Goal: Transaction & Acquisition: Purchase product/service

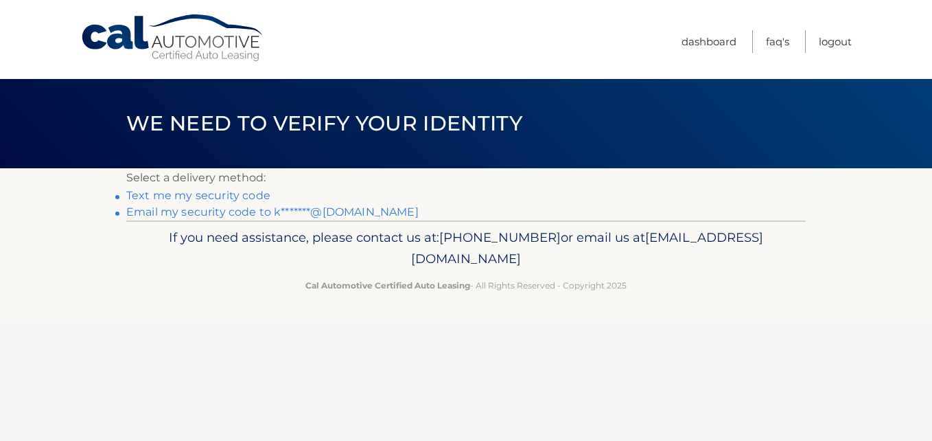
click at [296, 210] on link "Email my security code to k*******@gmail.com" at bounding box center [272, 211] width 292 height 13
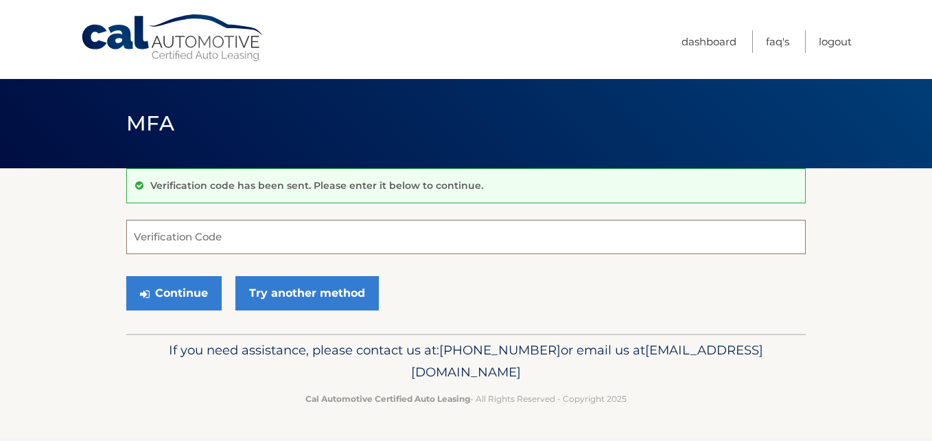
click at [267, 224] on input "Verification Code" at bounding box center [465, 237] width 679 height 34
type input "646251"
click at [126, 276] on button "Continue" at bounding box center [173, 293] width 95 height 34
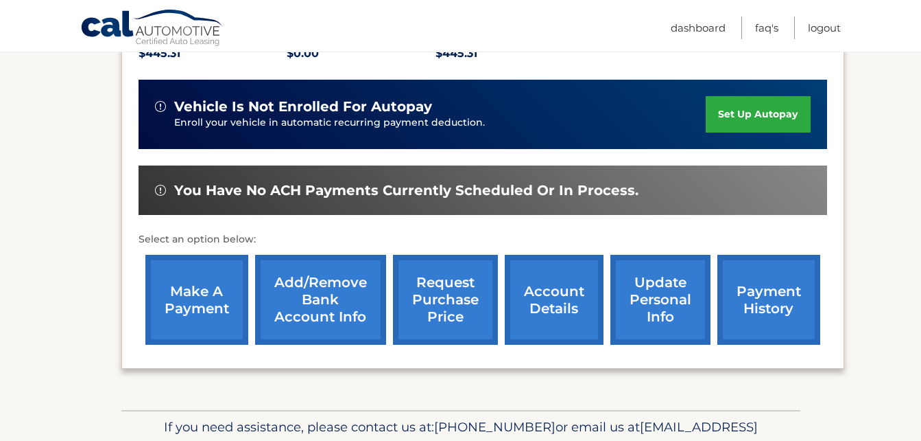
scroll to position [235, 0]
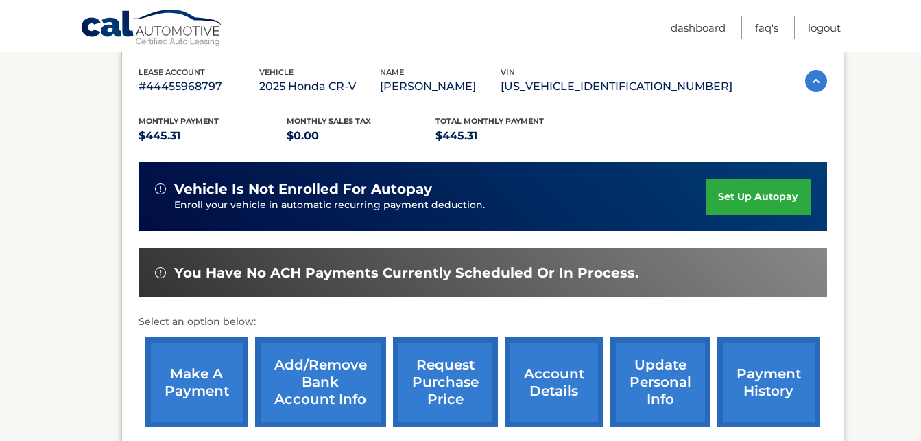
click at [741, 193] on link "set up autopay" at bounding box center [758, 196] width 104 height 36
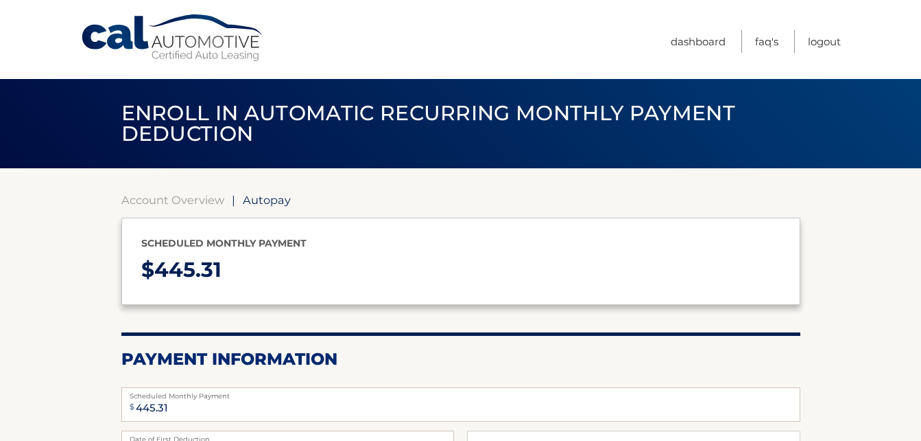
select select "ZTI0ZWFkNTUtMmQwOS00NGRkLWE1OWYtMzM5ZmZkOWZhMjM4"
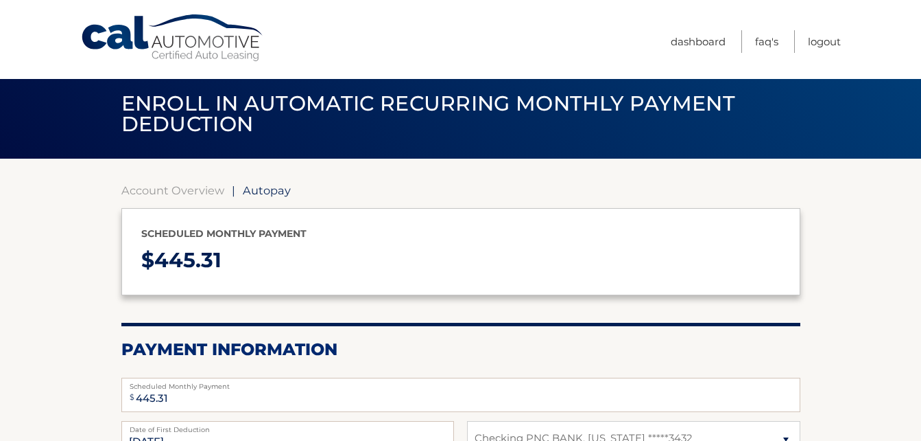
scroll to position [8, 0]
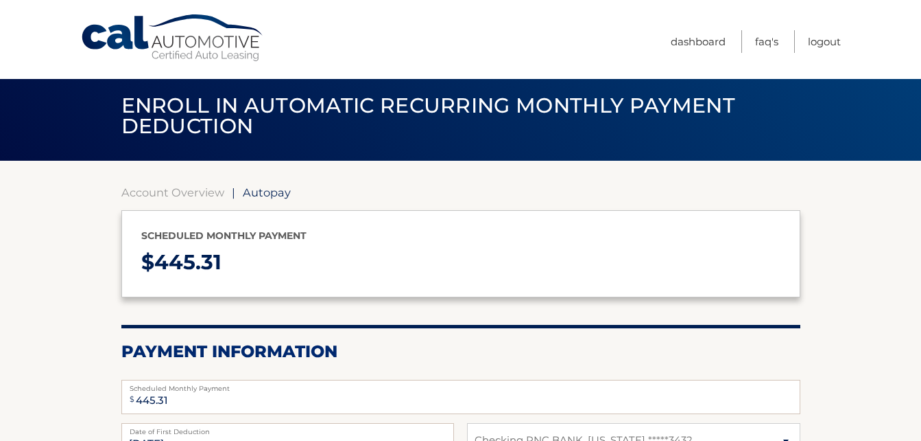
click at [132, 52] on link "Cal Automotive" at bounding box center [172, 38] width 185 height 49
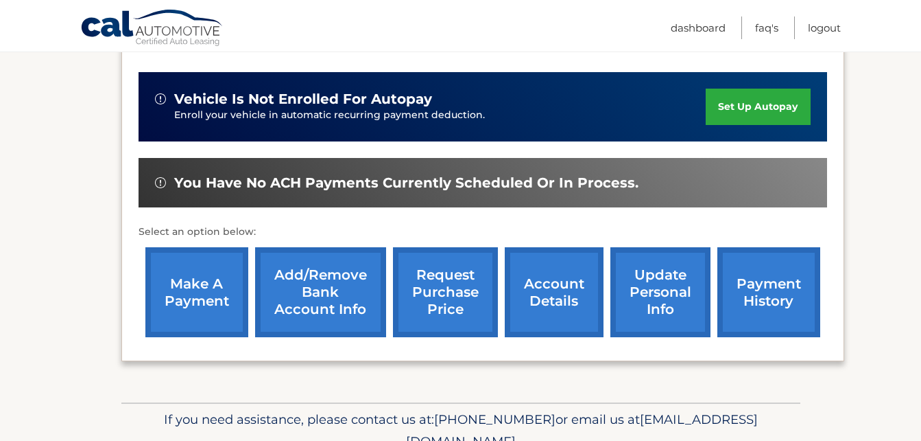
scroll to position [326, 0]
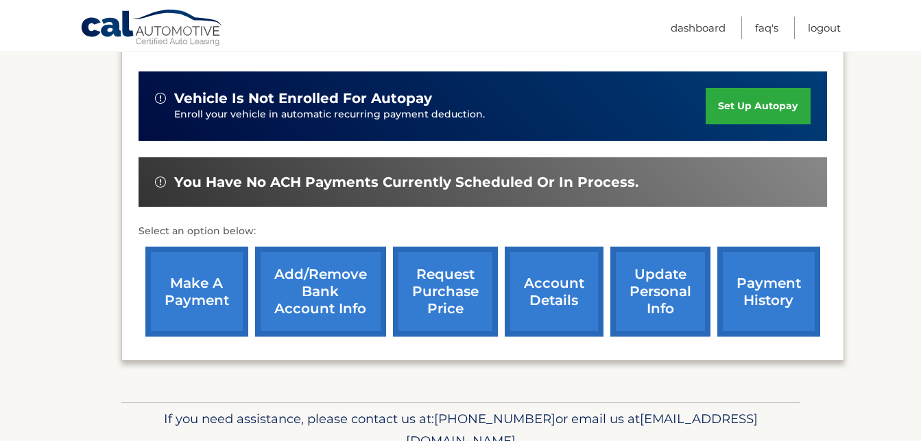
click at [211, 304] on link "make a payment" at bounding box center [196, 291] width 103 height 90
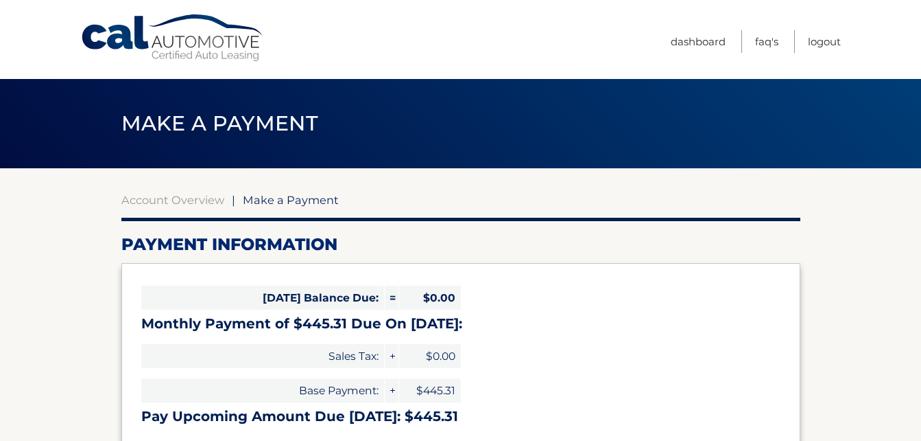
select select "ZTI0ZWFkNTUtMmQwOS00NGRkLWE1OWYtMzM5ZmZkOWZhMjM4"
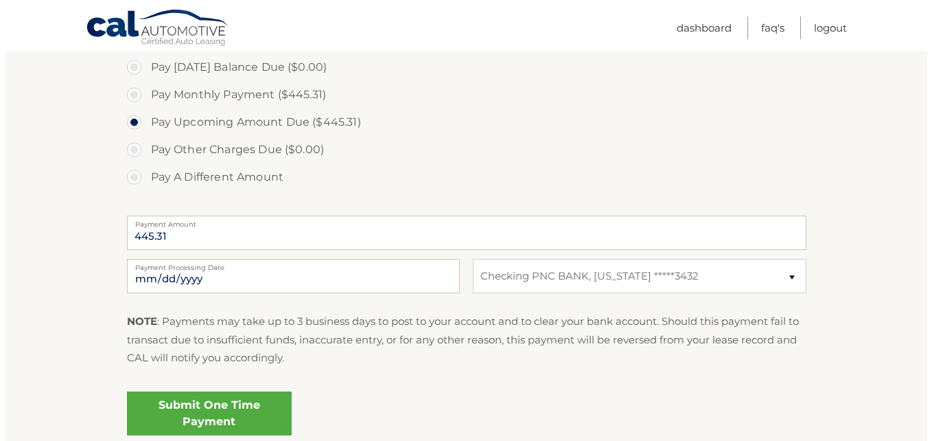
scroll to position [422, 0]
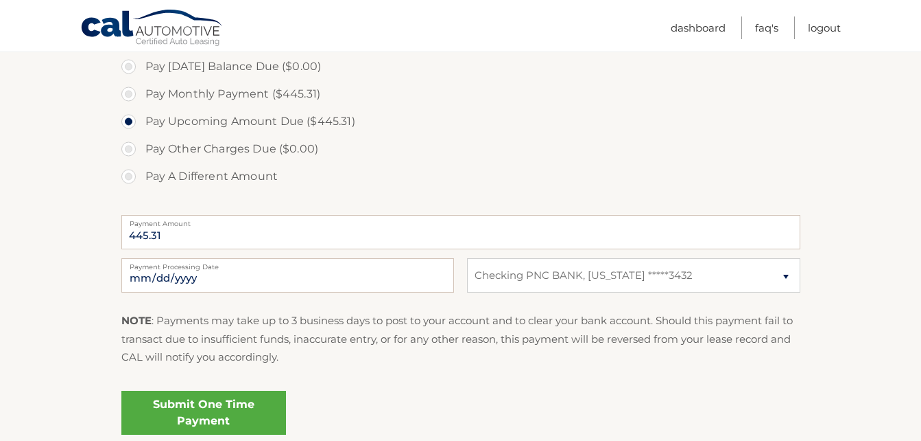
click at [194, 413] on link "Submit One Time Payment" at bounding box center [203, 412] width 165 height 44
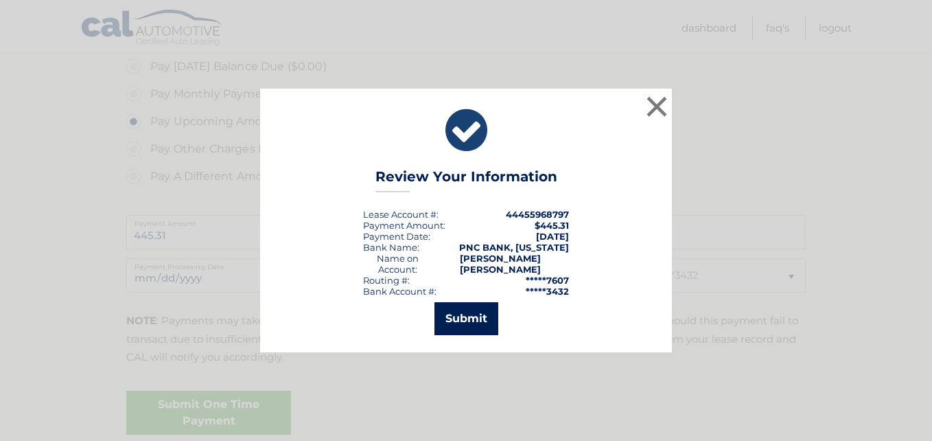
click at [463, 309] on button "Submit" at bounding box center [466, 318] width 64 height 33
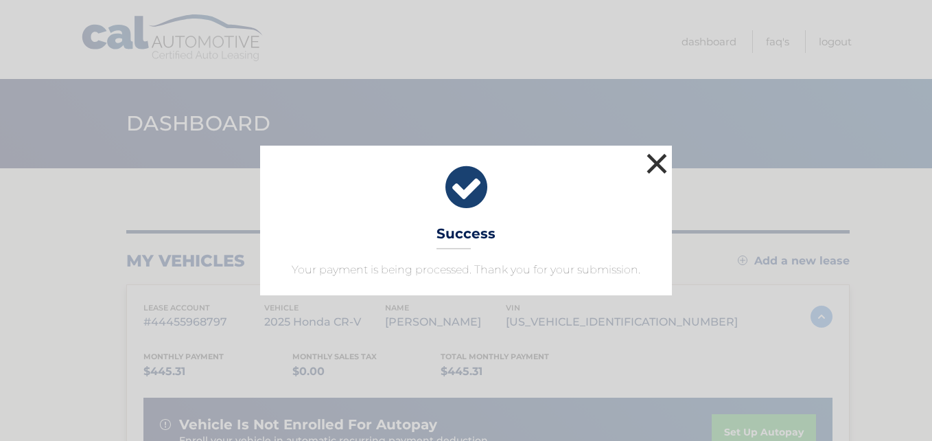
click at [657, 158] on button "×" at bounding box center [656, 163] width 27 height 27
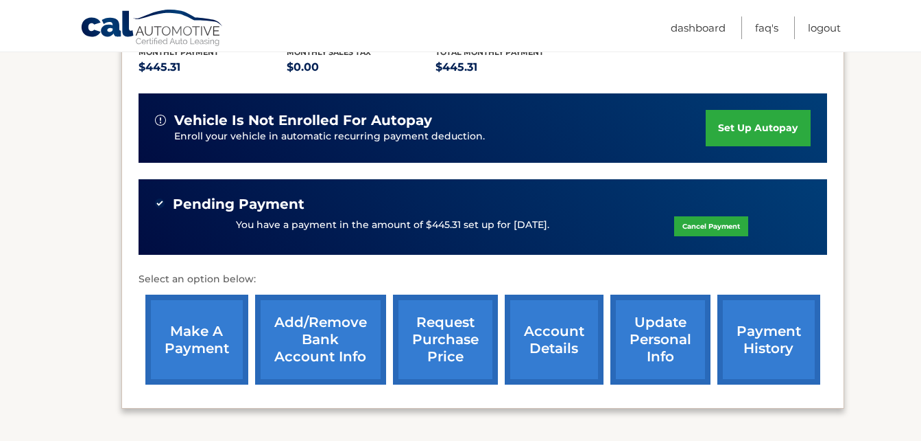
scroll to position [417, 0]
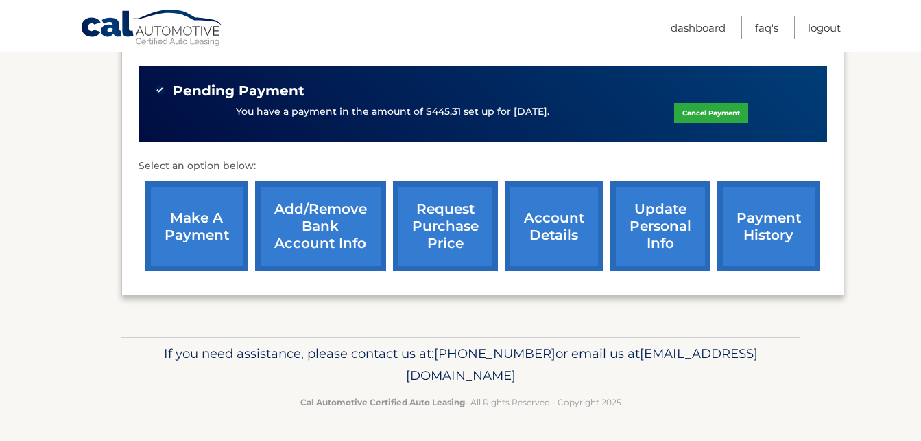
click at [781, 229] on link "payment history" at bounding box center [769, 226] width 103 height 90
click at [741, 250] on link "payment history" at bounding box center [769, 226] width 103 height 90
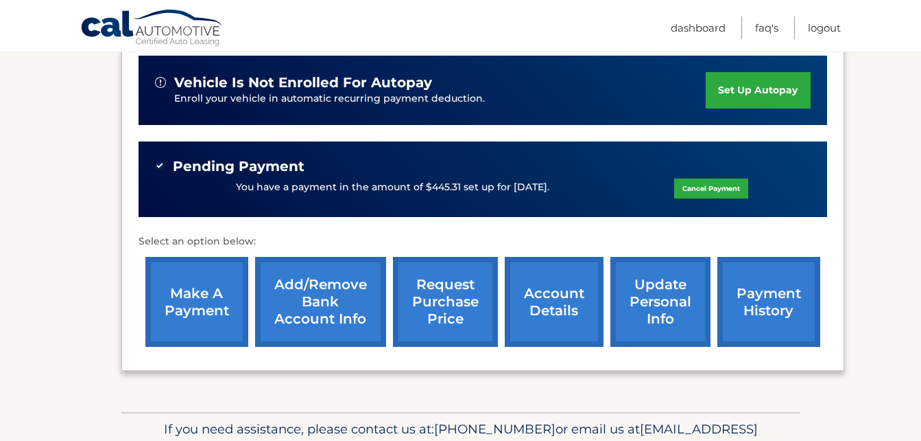
scroll to position [342, 0]
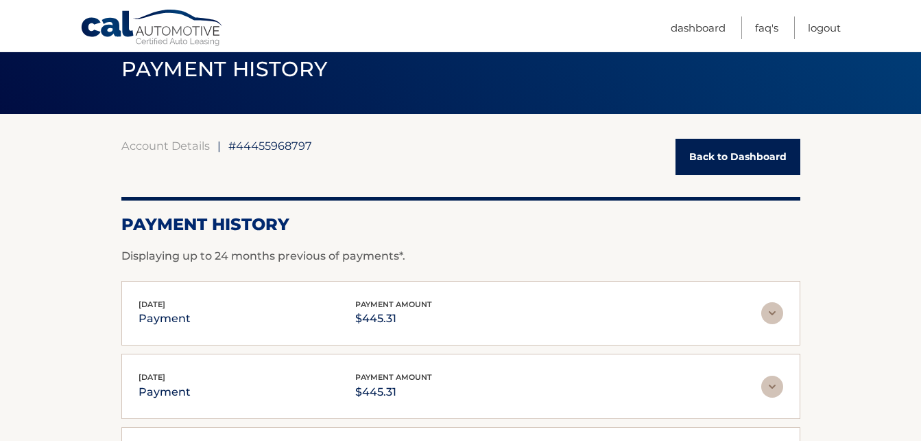
scroll to position [54, 0]
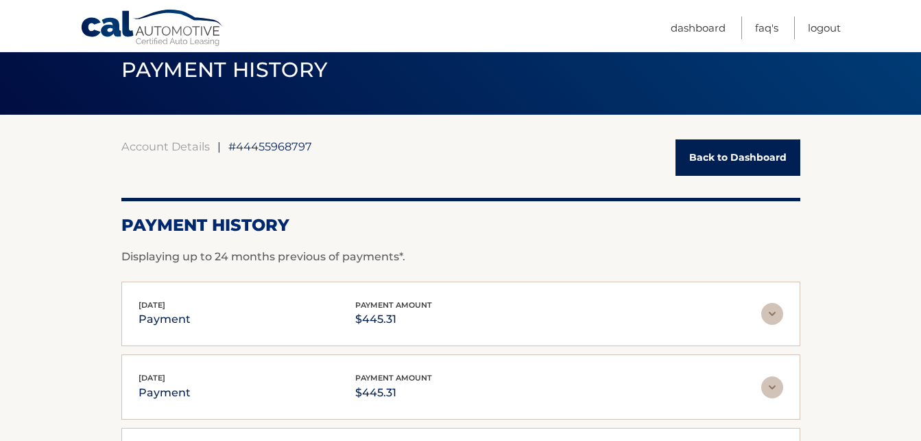
click at [727, 158] on link "Back to Dashboard" at bounding box center [738, 157] width 125 height 36
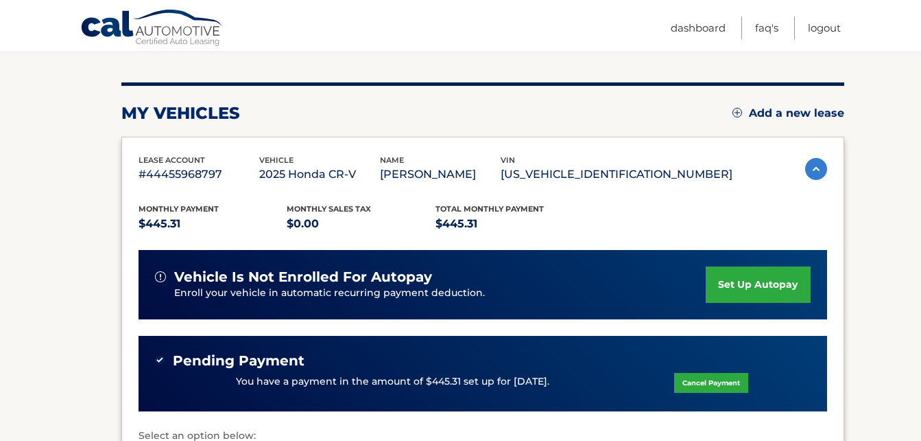
scroll to position [147, 0]
